Goal: Task Accomplishment & Management: Use online tool/utility

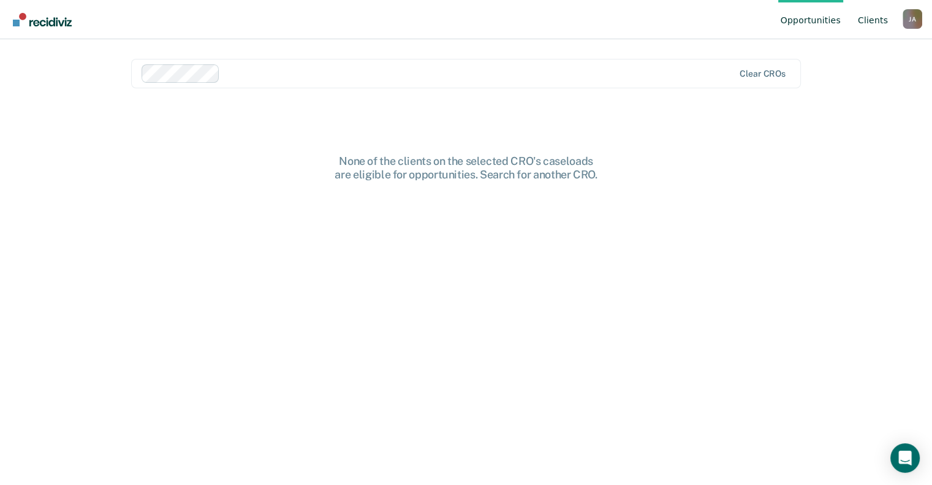
click at [872, 20] on link "Client s" at bounding box center [872, 19] width 35 height 39
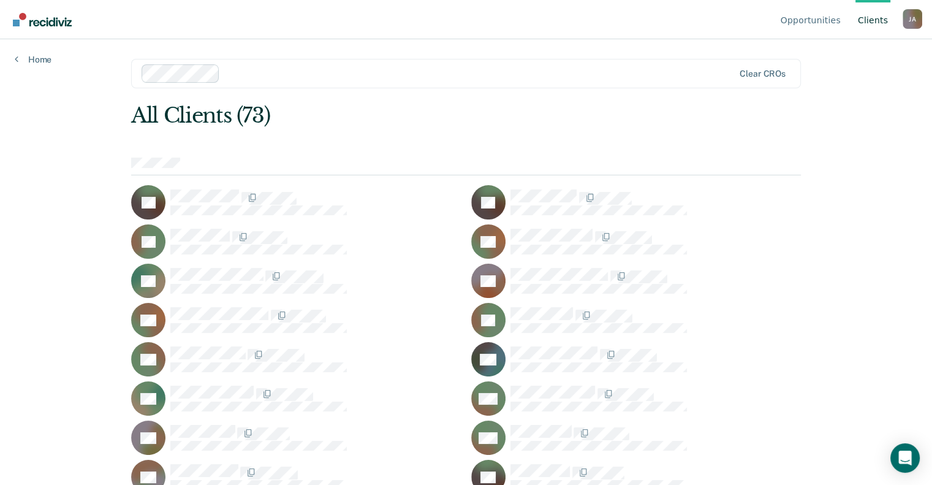
click at [233, 39] on nav "Opportunities Client s JACOBS, ANNA J A Profile How it works Log Out" at bounding box center [466, 19] width 912 height 39
click at [38, 59] on link "Home" at bounding box center [33, 59] width 37 height 11
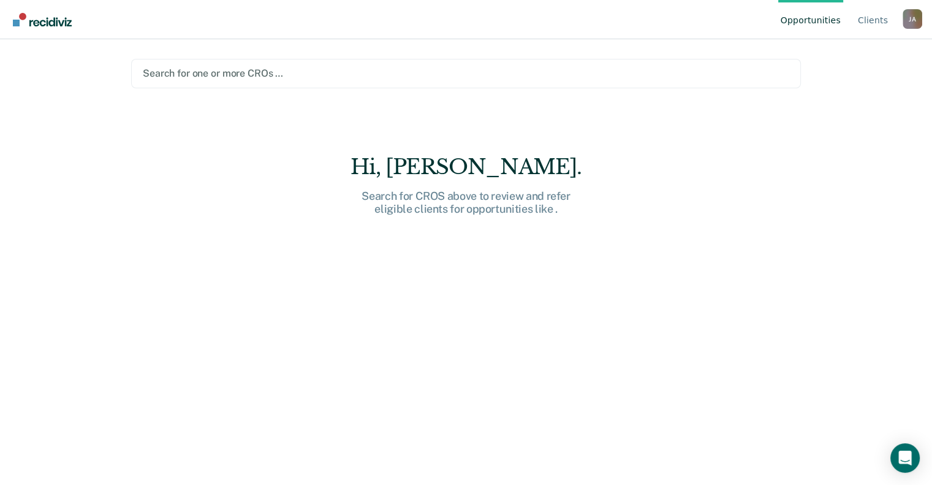
click at [436, 185] on div "Hi, Anna. Search for CROS above to review and refer eligible clients for opport…" at bounding box center [466, 184] width 392 height 61
click at [235, 72] on div at bounding box center [466, 73] width 646 height 14
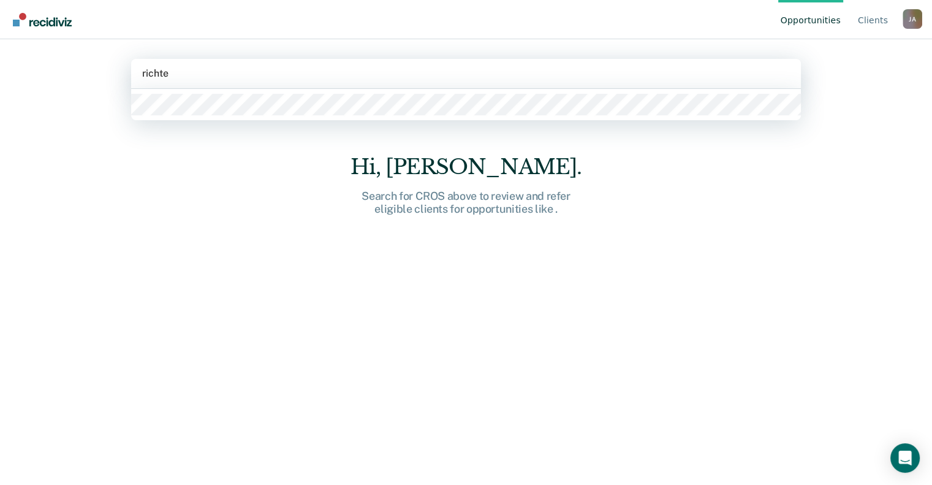
type input "richter"
type input "wabich"
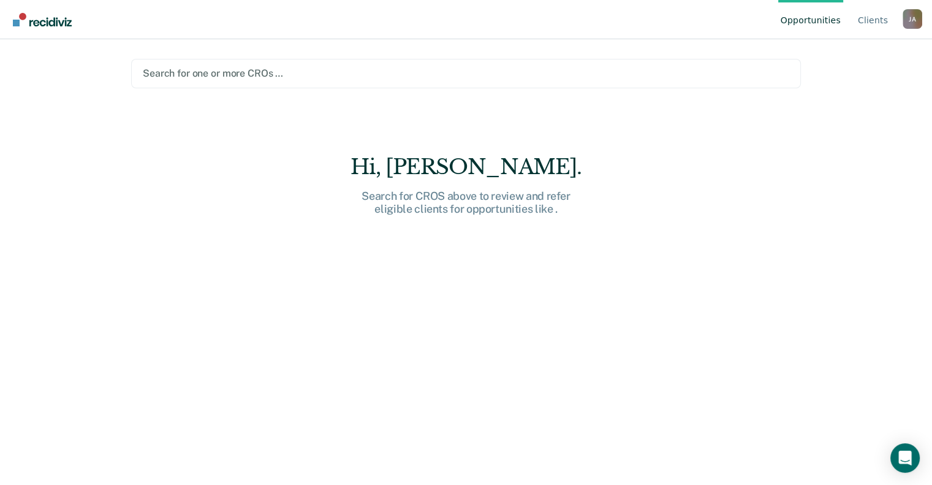
click at [913, 19] on div "J A" at bounding box center [912, 19] width 20 height 20
click at [843, 58] on link "Profile" at bounding box center [862, 57] width 79 height 10
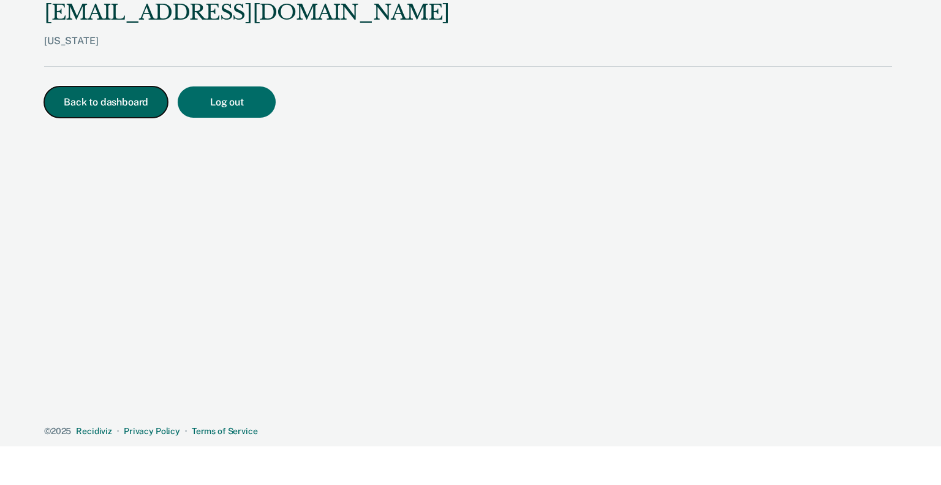
click at [128, 100] on button "Back to dashboard" at bounding box center [106, 101] width 124 height 31
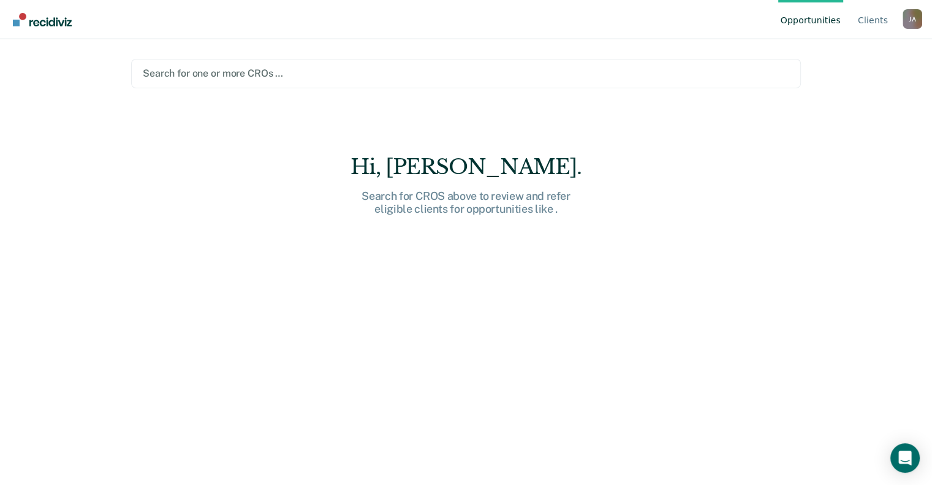
click at [908, 21] on div "J A" at bounding box center [912, 19] width 20 height 20
click at [845, 90] on button "Log Out" at bounding box center [863, 96] width 118 height 20
click at [23, 20] on img "Go to Recidiviz Home" at bounding box center [42, 19] width 59 height 13
click at [13, 20] on img "Go to Recidiviz Home" at bounding box center [42, 19] width 59 height 13
click at [292, 80] on div at bounding box center [466, 73] width 646 height 14
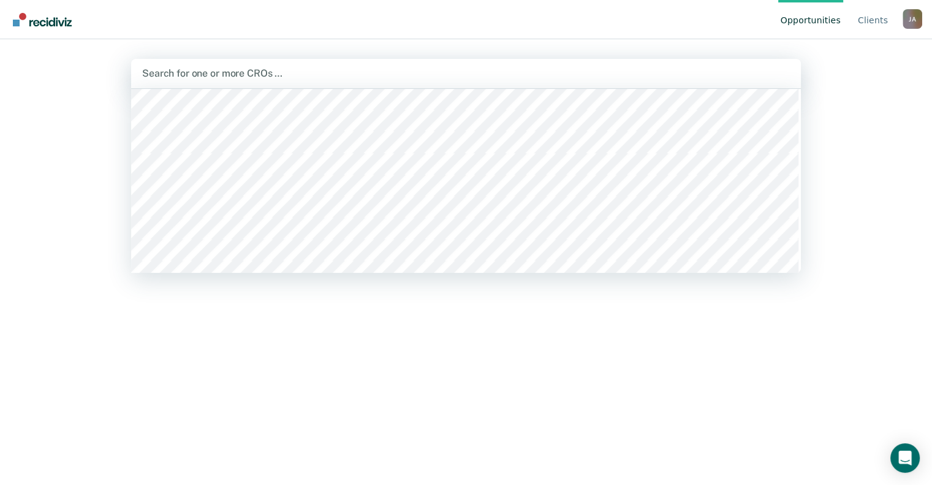
scroll to position [2801, 0]
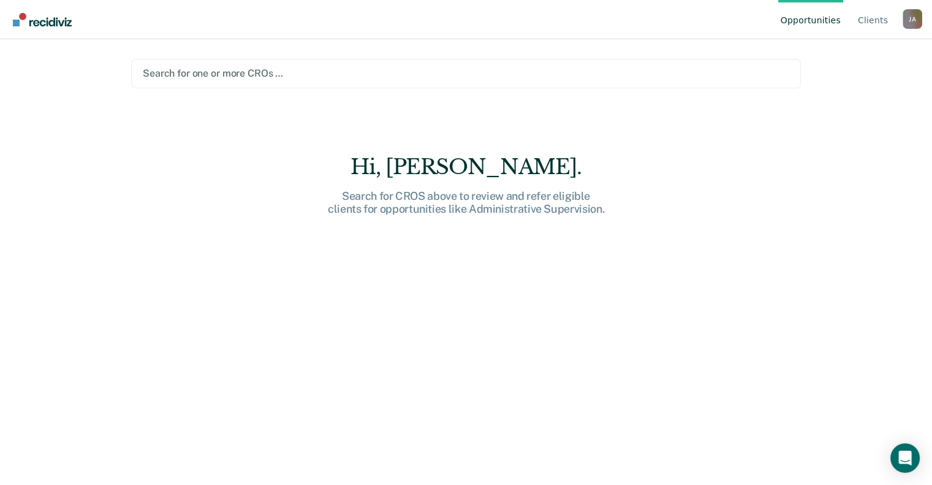
click at [837, 144] on div "Opportunities Client s JACOBS, ANNA J A Profile How it works Log Out Search for…" at bounding box center [466, 242] width 932 height 485
click at [872, 21] on link "Client s" at bounding box center [872, 19] width 35 height 39
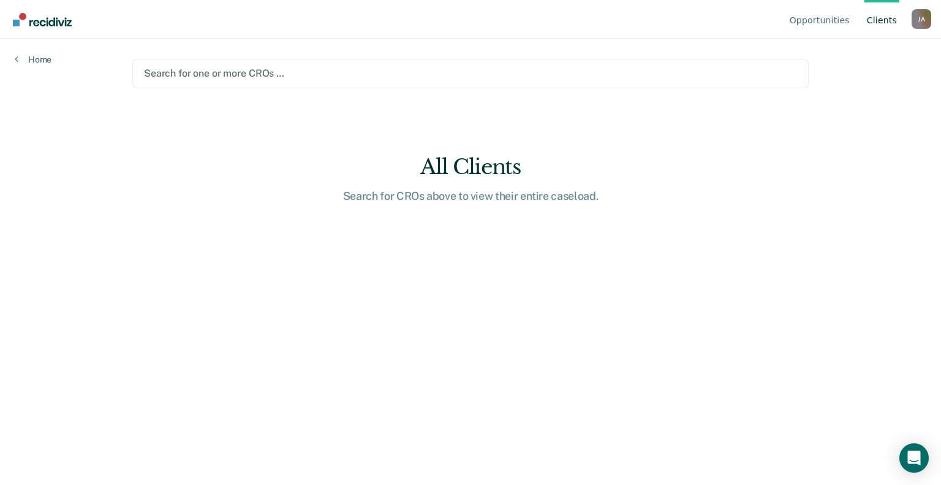
click at [288, 74] on div at bounding box center [470, 73] width 653 height 14
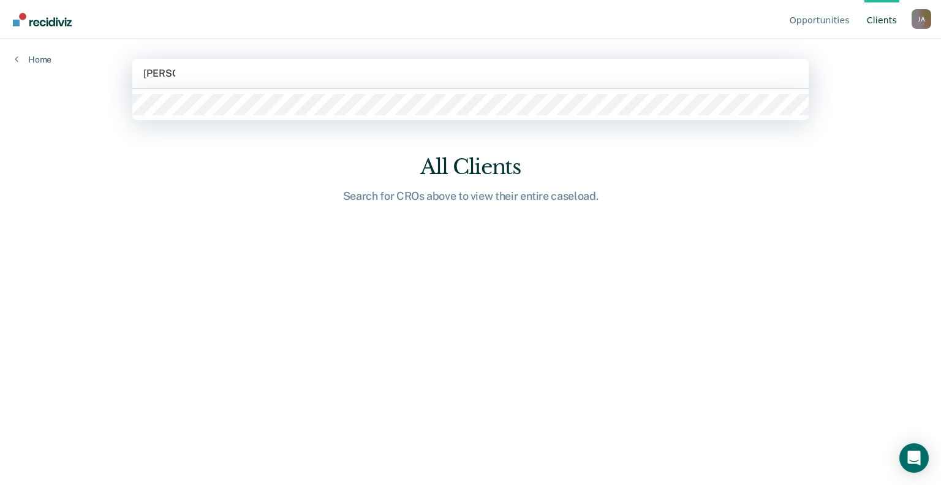
type input "jacobs"
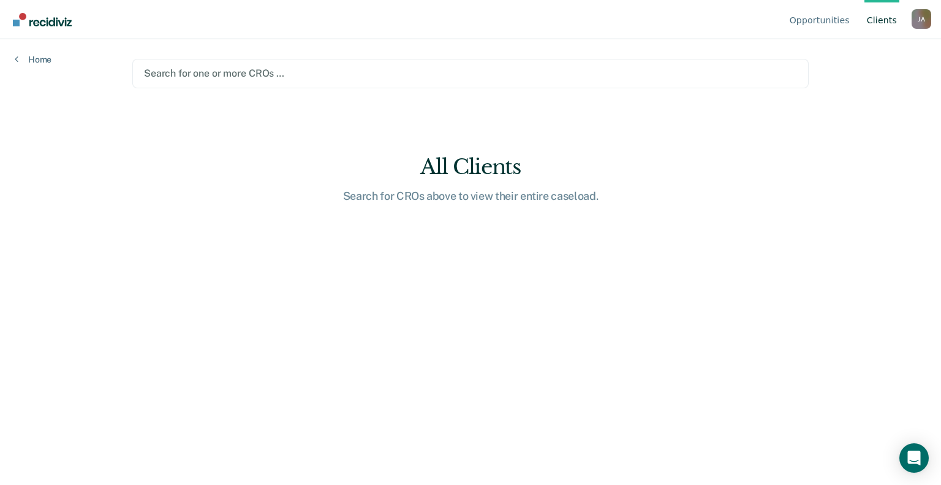
drag, startPoint x: 258, startPoint y: 89, endPoint x: 159, endPoint y: 162, distance: 122.3
click at [159, 162] on main "Search for one or more CROs … All Clients Search for CROs above to view their e…" at bounding box center [471, 247] width 706 height 416
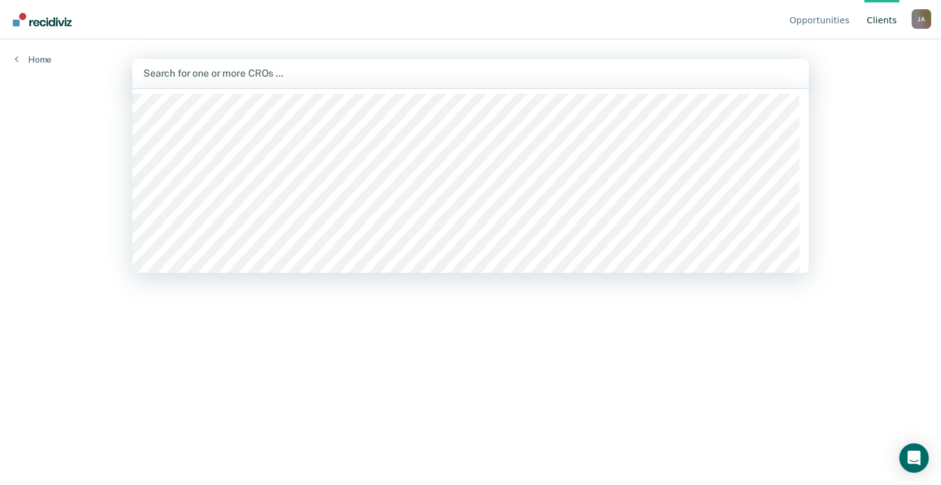
click at [257, 76] on div at bounding box center [470, 73] width 654 height 14
type input "jac"
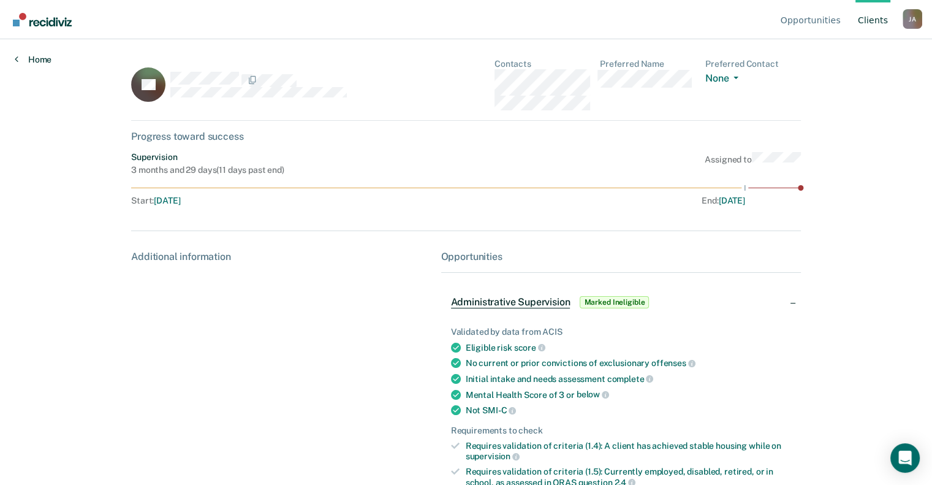
click at [38, 58] on link "Home" at bounding box center [33, 59] width 37 height 11
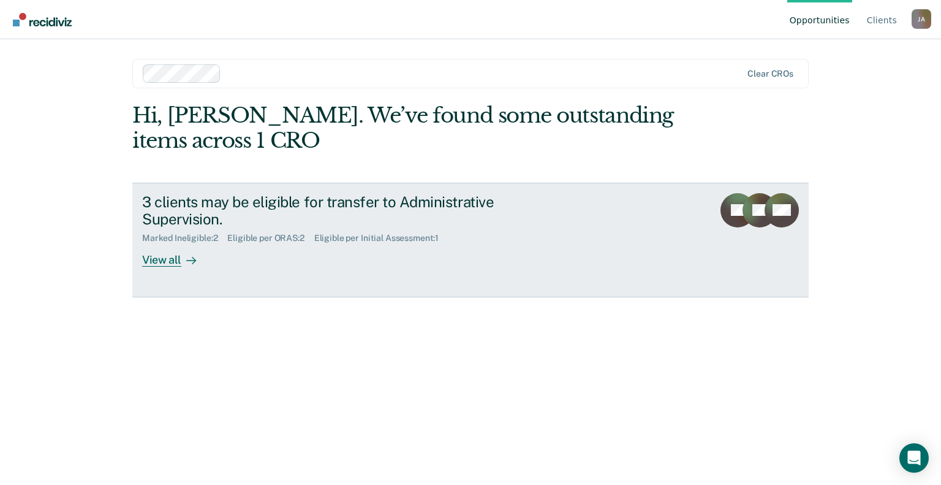
click at [267, 205] on div "3 clients may be eligible for transfer to Administrative Supervision." at bounding box center [357, 211] width 430 height 36
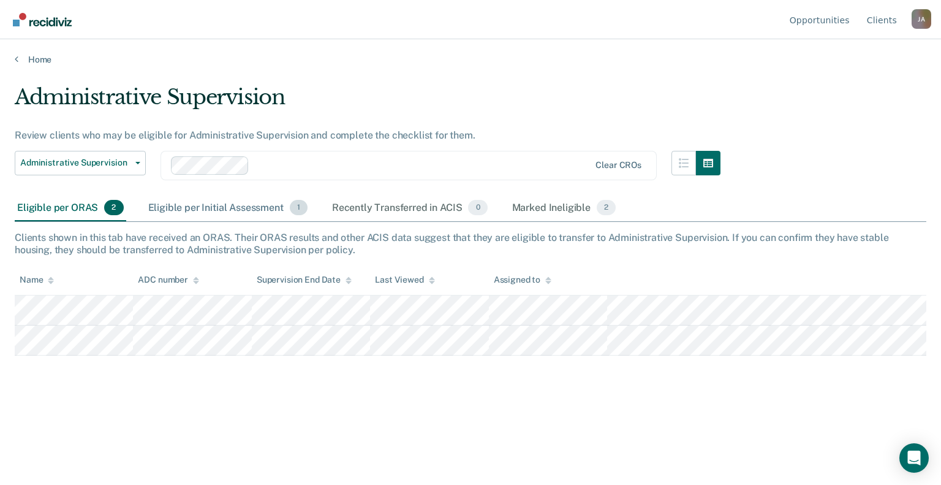
click at [239, 209] on div "Eligible per Initial Assessment 1" at bounding box center [228, 208] width 164 height 27
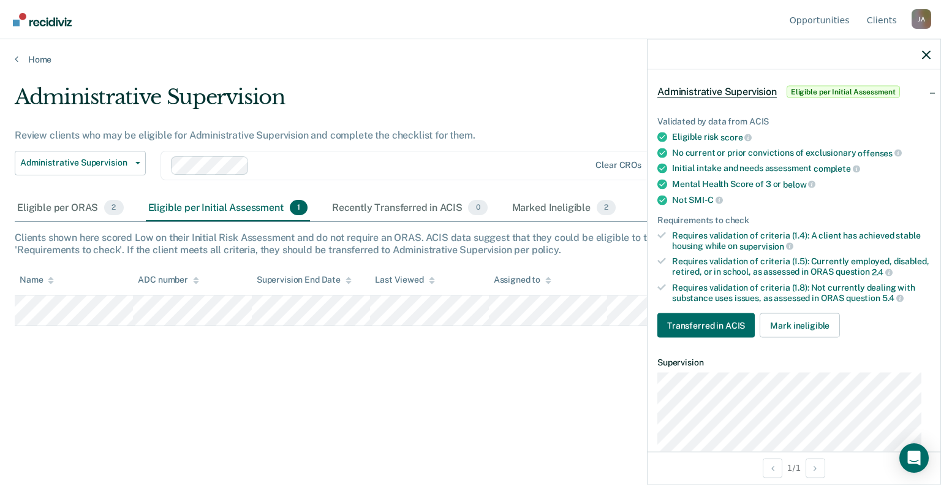
scroll to position [77, 0]
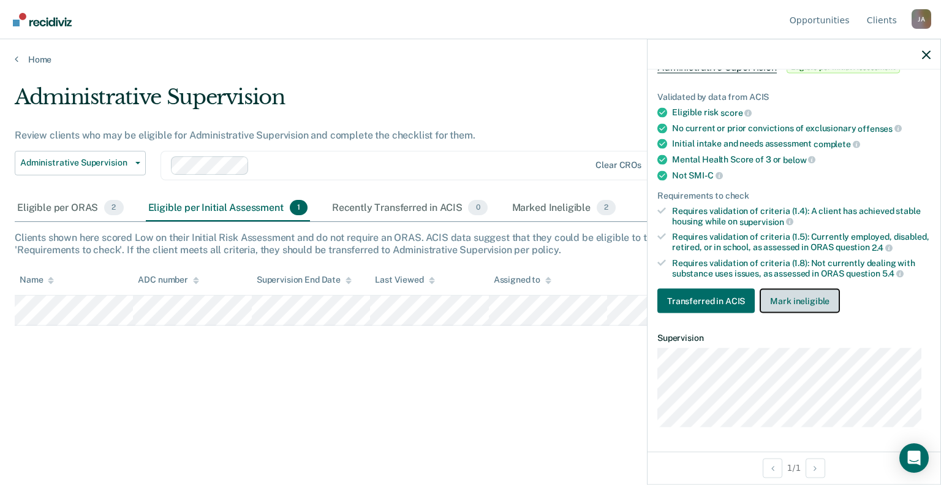
click at [793, 298] on button "Mark ineligible" at bounding box center [800, 301] width 80 height 25
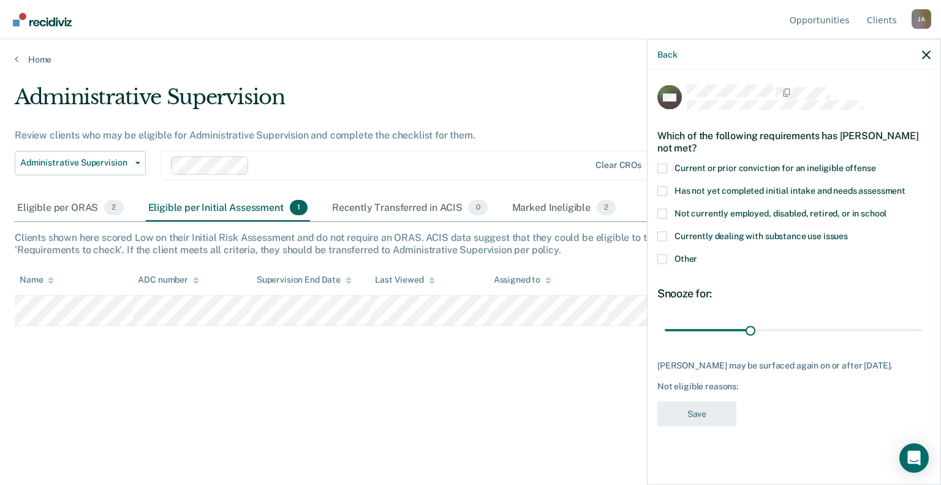
click at [663, 237] on span at bounding box center [662, 236] width 10 height 10
click at [848, 231] on input "Currently dealing with substance use issues" at bounding box center [848, 231] width 0 height 0
click at [683, 425] on button "Save" at bounding box center [696, 413] width 79 height 25
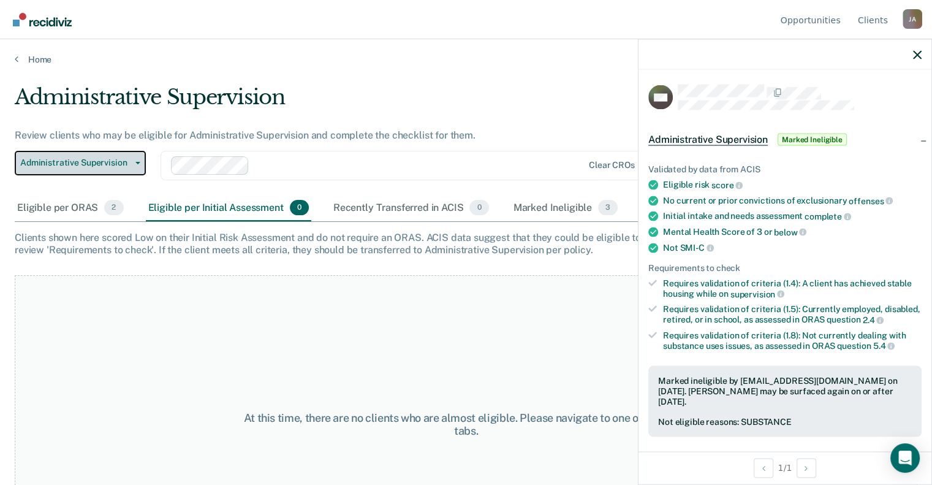
click at [105, 162] on span "Administrative Supervision" at bounding box center [75, 162] width 110 height 10
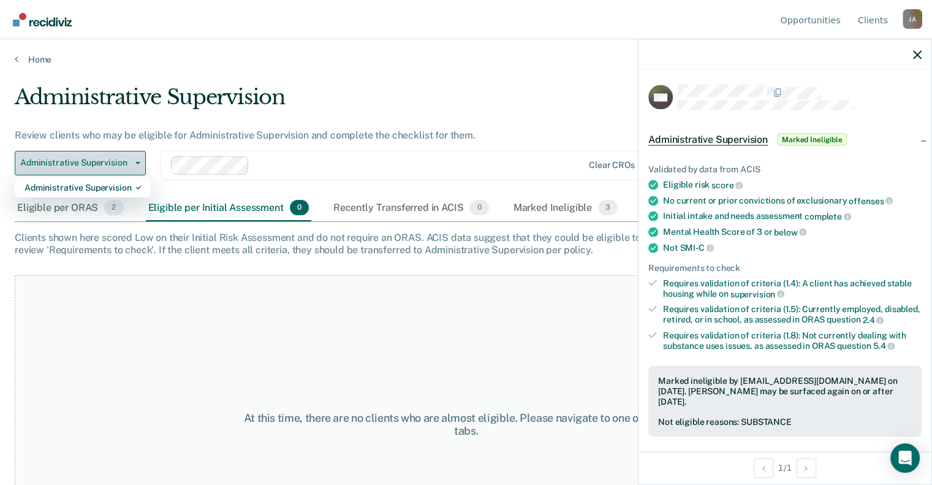
click at [80, 159] on span "Administrative Supervision" at bounding box center [75, 162] width 110 height 10
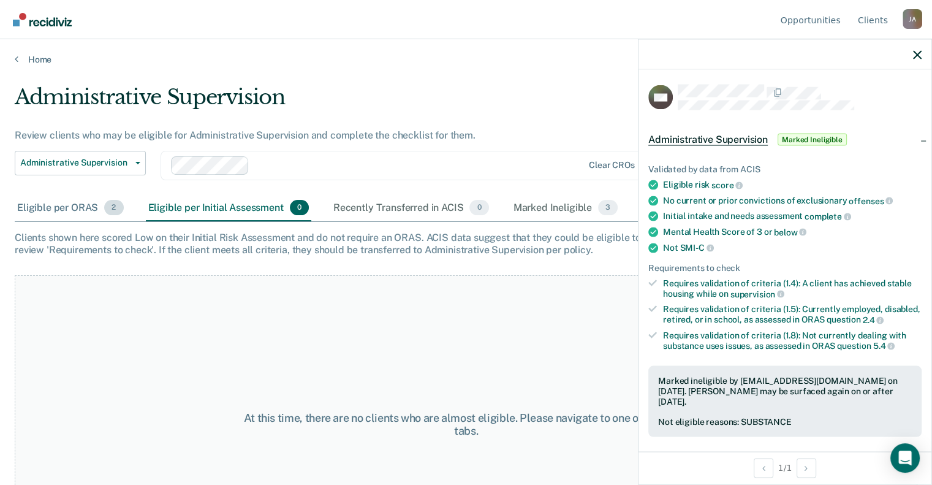
click at [115, 210] on span "2" at bounding box center [113, 208] width 19 height 16
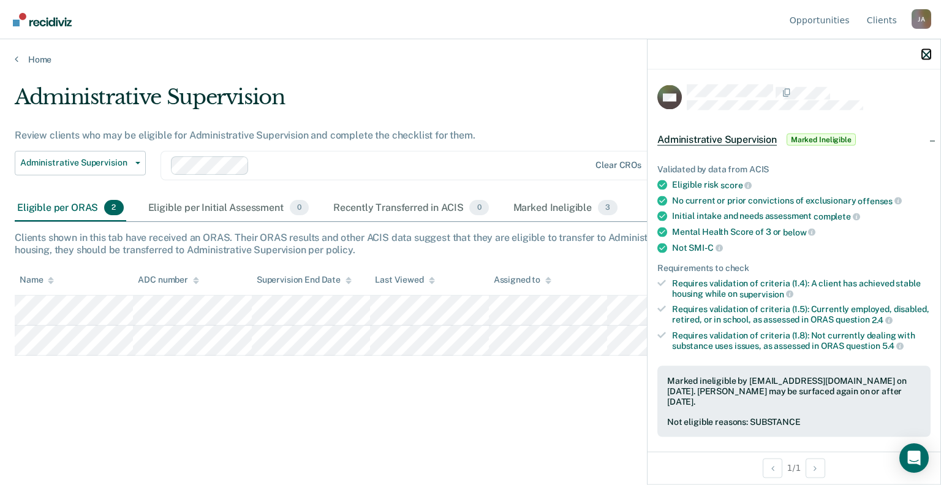
click at [928, 50] on icon "button" at bounding box center [926, 54] width 9 height 9
